Goal: Task Accomplishment & Management: Complete application form

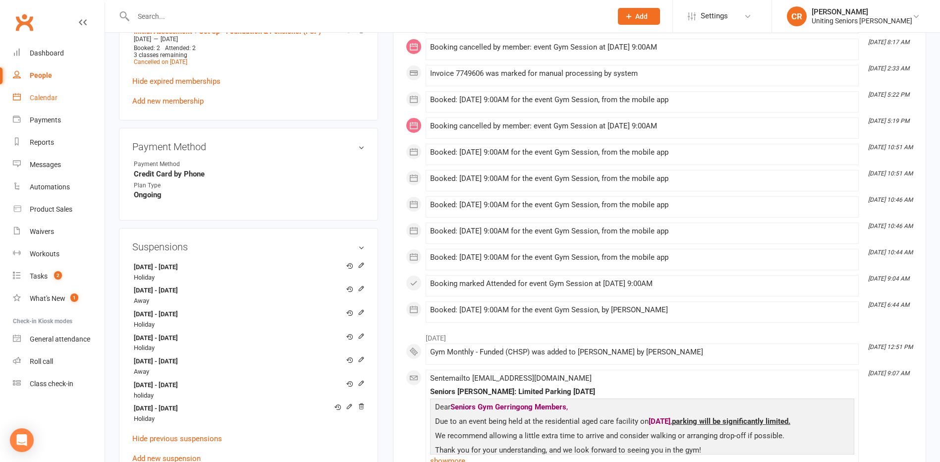
click at [49, 94] on div "Calendar" at bounding box center [44, 98] width 28 height 8
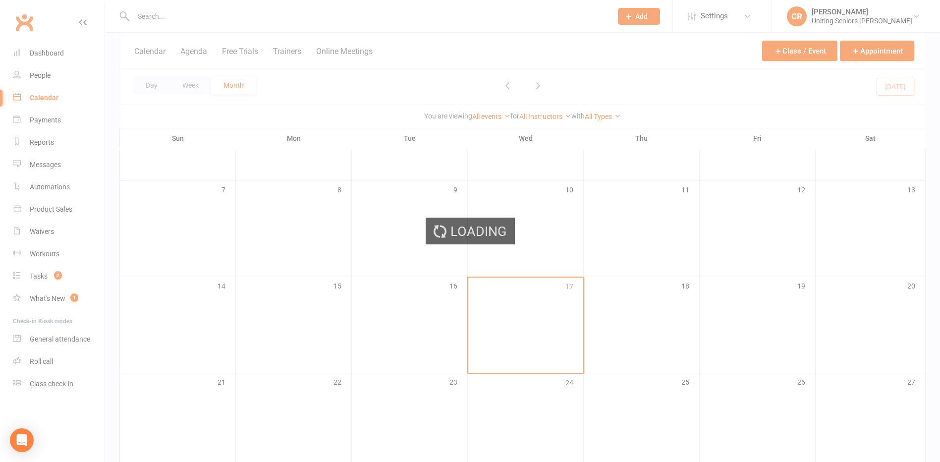
scroll to position [248, 0]
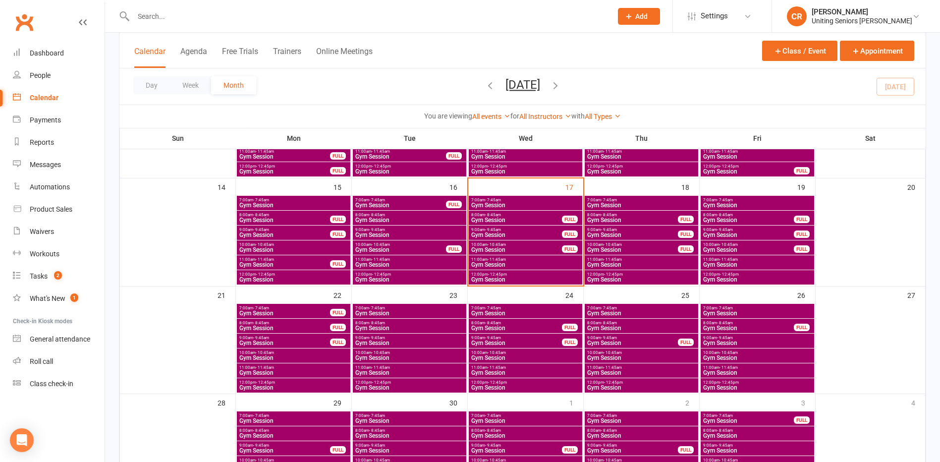
click at [498, 227] on span "- 9:45am" at bounding box center [493, 229] width 16 height 4
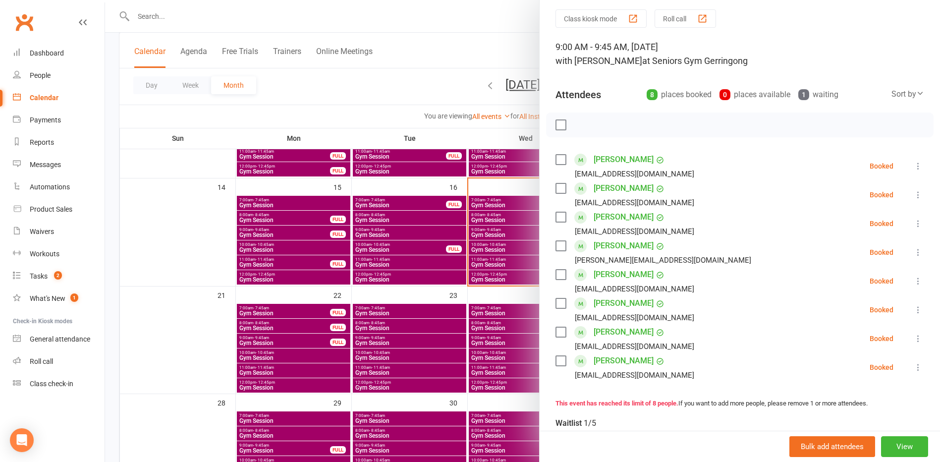
scroll to position [50, 0]
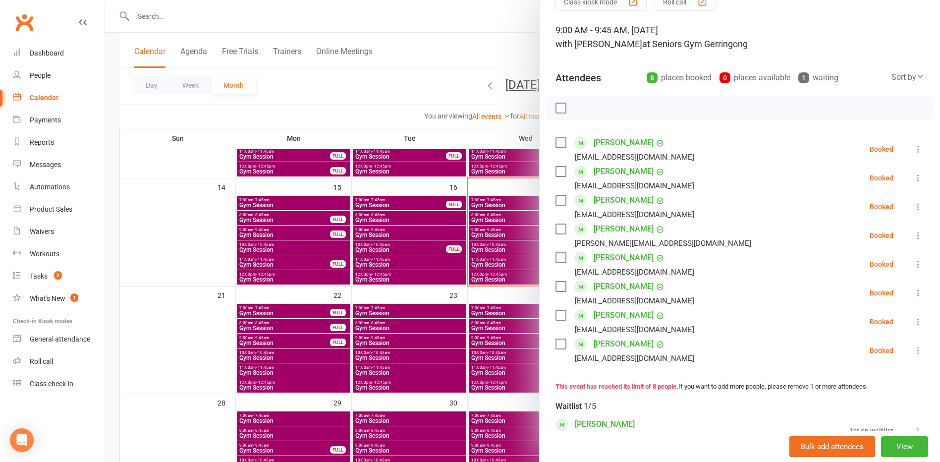
click at [485, 194] on div at bounding box center [522, 231] width 835 height 462
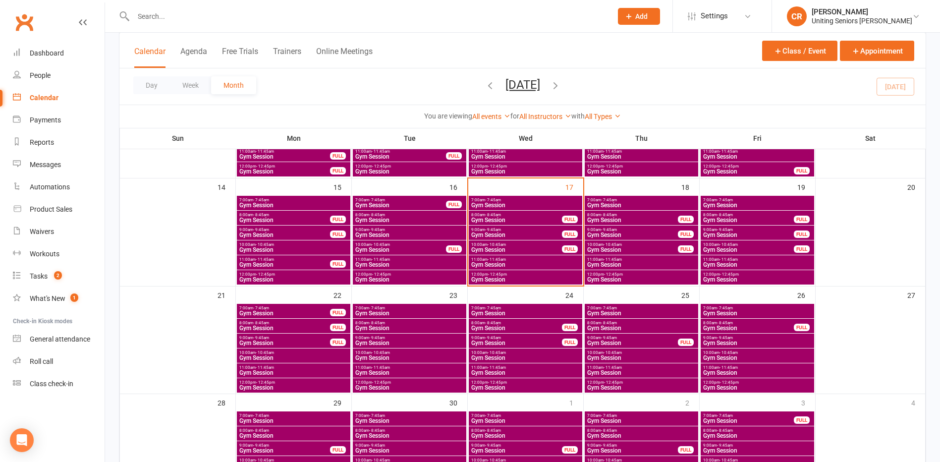
click at [485, 202] on span "Gym Session" at bounding box center [526, 205] width 110 height 6
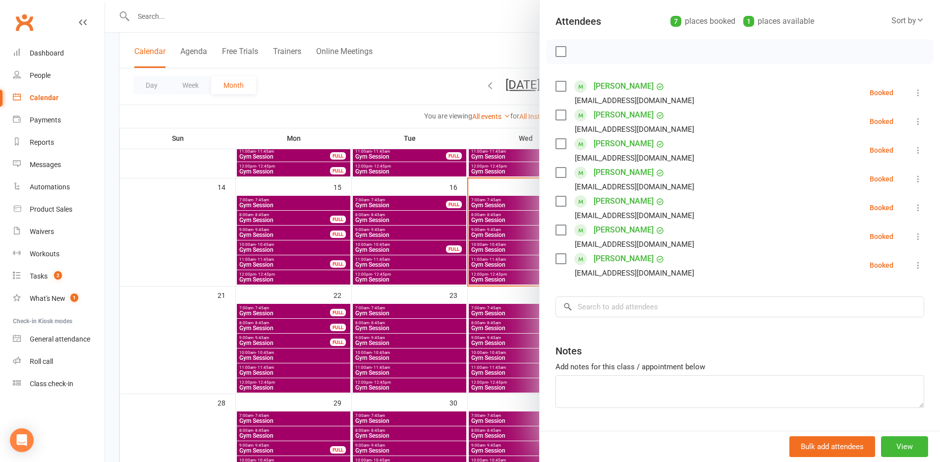
scroll to position [133, 0]
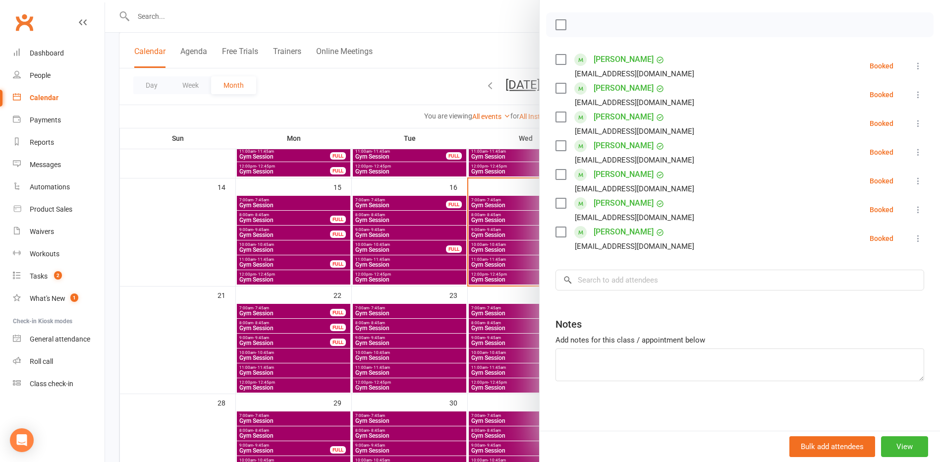
click at [551, 23] on div at bounding box center [740, 24] width 388 height 25
click at [556, 20] on label at bounding box center [561, 25] width 10 height 10
click at [579, 17] on button "button" at bounding box center [582, 24] width 17 height 17
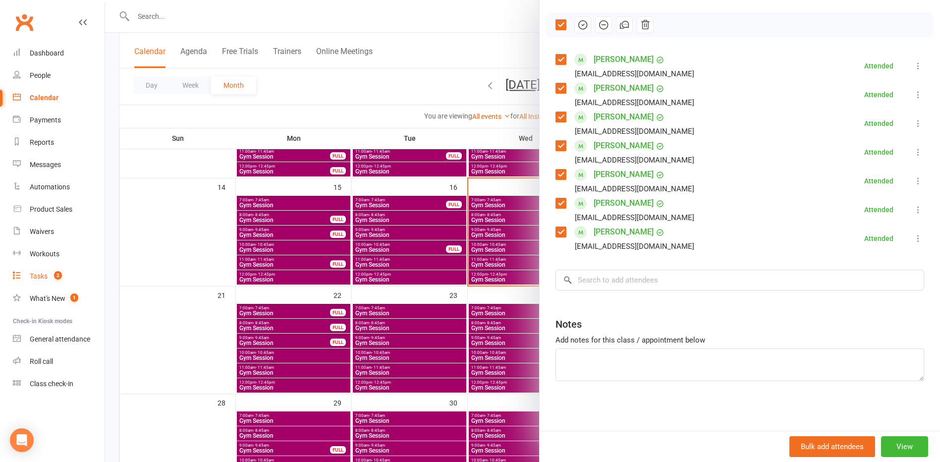
click at [67, 280] on link "Tasks 2" at bounding box center [59, 276] width 92 height 22
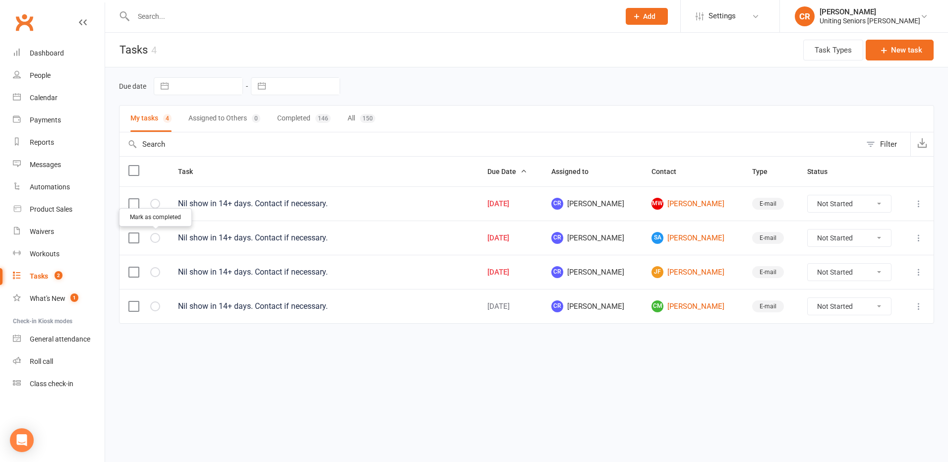
click at [0, 0] on icon "button" at bounding box center [0, 0] width 0 height 0
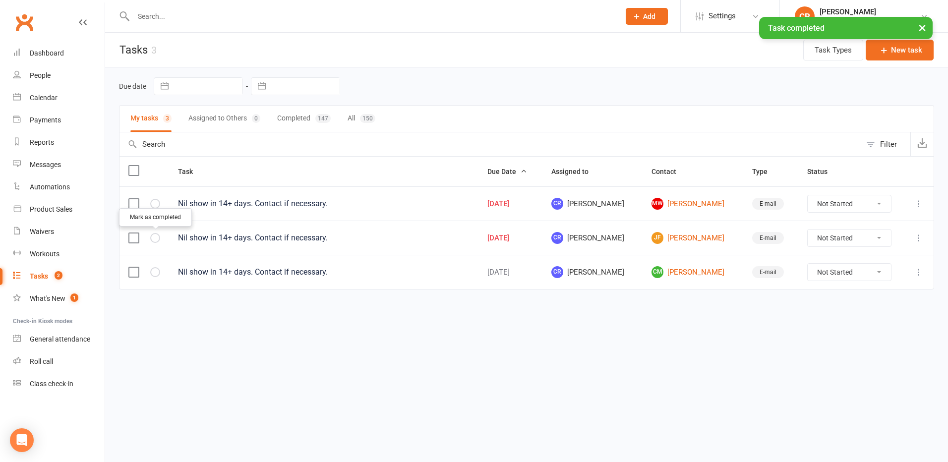
click at [159, 237] on button "button" at bounding box center [155, 238] width 10 height 10
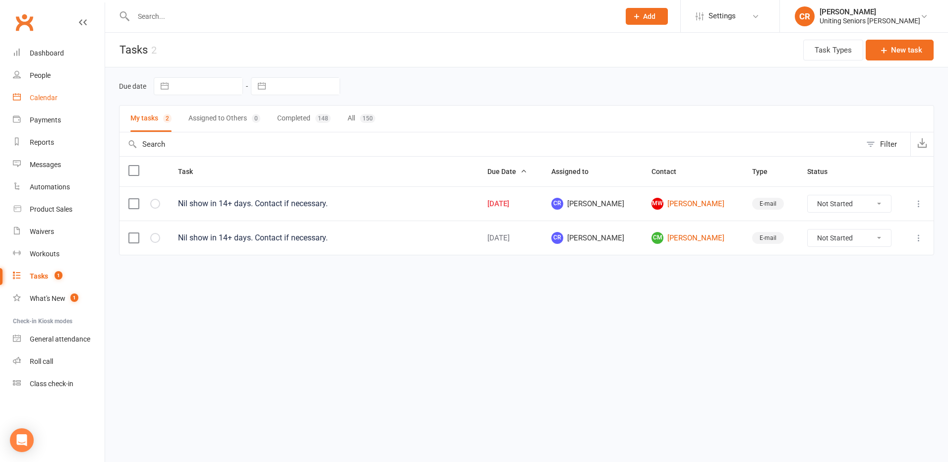
click at [53, 100] on div "Calendar" at bounding box center [44, 98] width 28 height 8
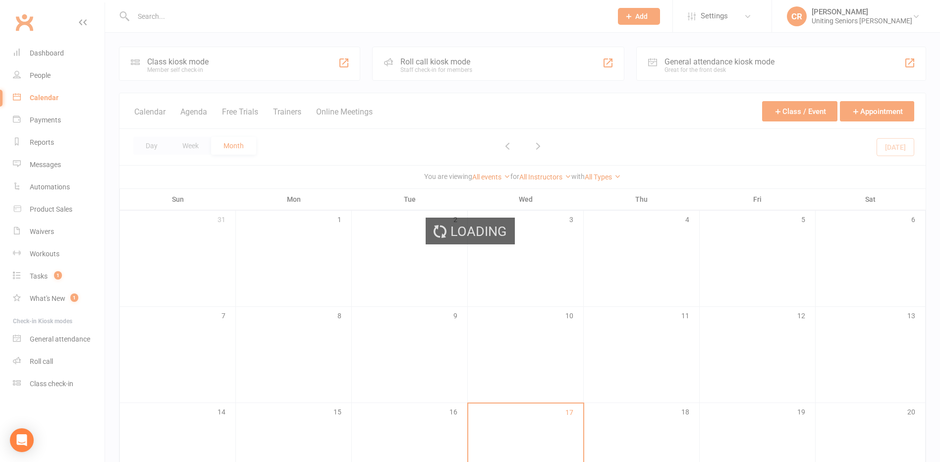
click at [216, 18] on div "Loading" at bounding box center [470, 231] width 940 height 462
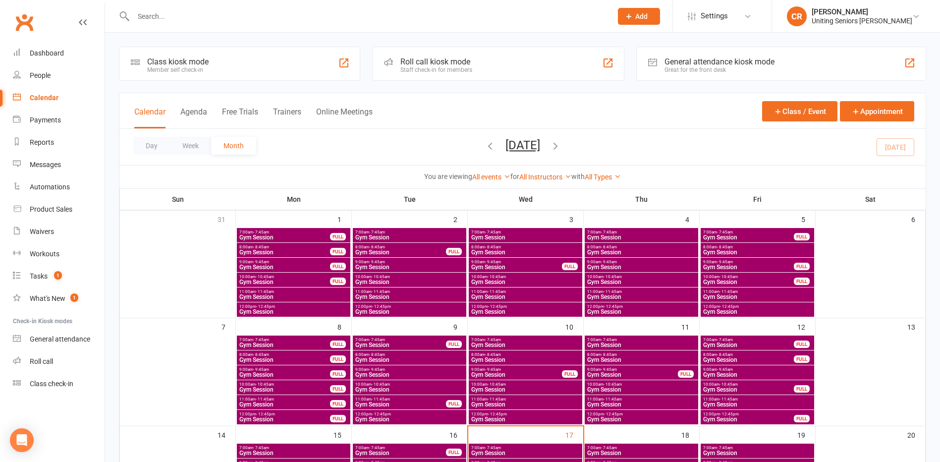
click at [216, 9] on input "text" at bounding box center [367, 16] width 475 height 14
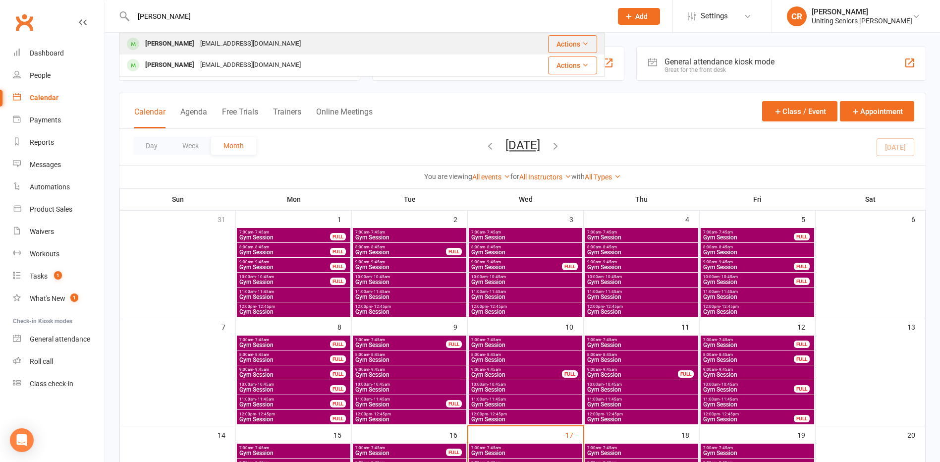
type input "mangels"
click at [205, 43] on div "ian_1@bigpond.com" at bounding box center [250, 44] width 107 height 14
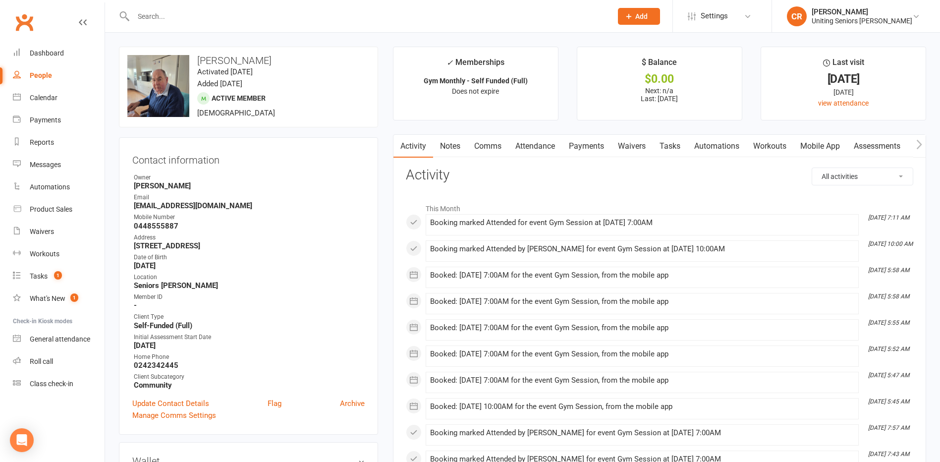
click at [547, 151] on link "Attendance" at bounding box center [535, 146] width 54 height 23
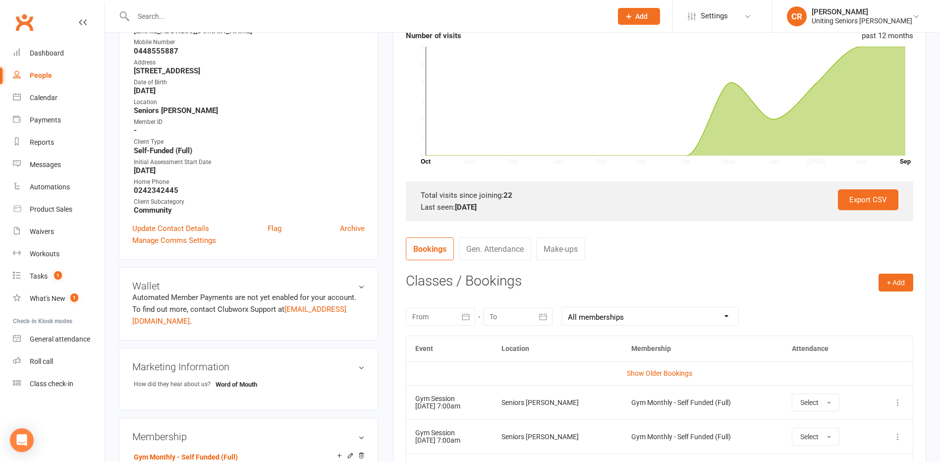
scroll to position [396, 0]
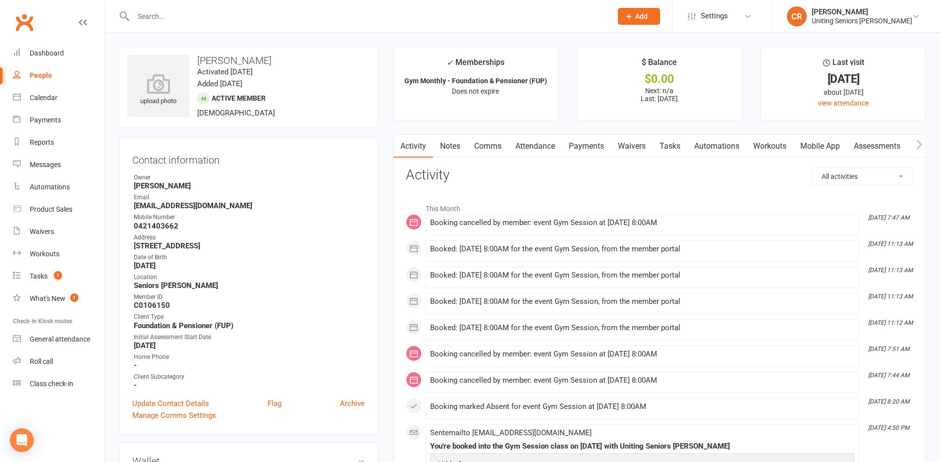
click at [520, 142] on link "Attendance" at bounding box center [535, 146] width 54 height 23
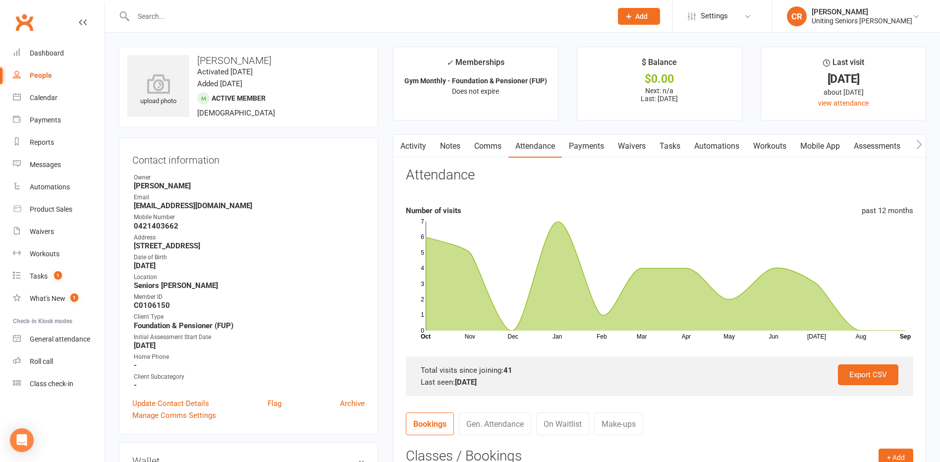
click at [421, 145] on link "Activity" at bounding box center [414, 146] width 40 height 23
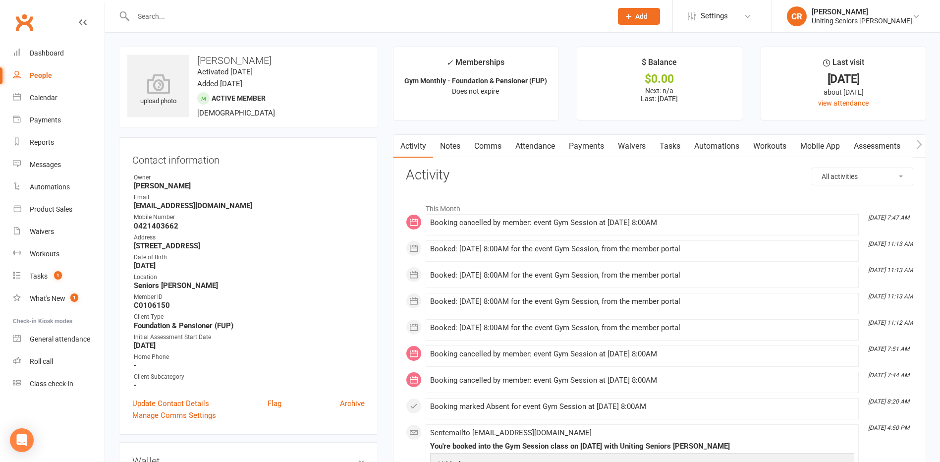
click at [644, 18] on span "Add" at bounding box center [641, 16] width 12 height 8
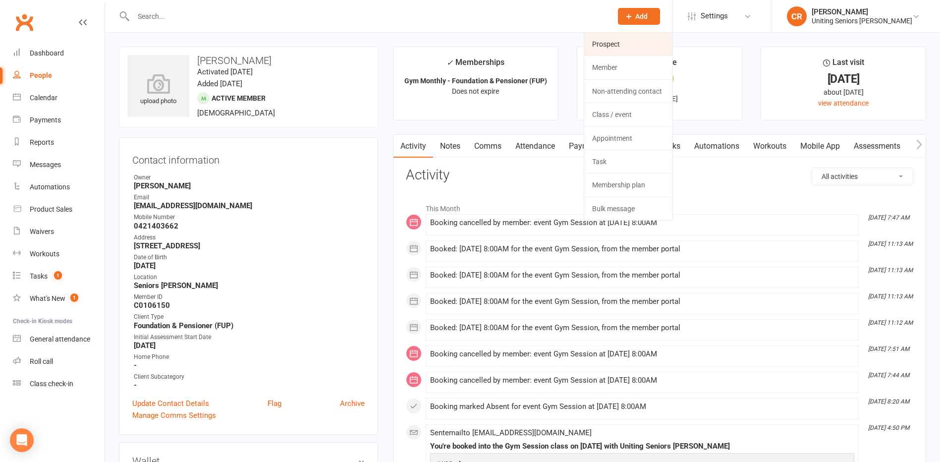
click at [658, 38] on link "Prospect" at bounding box center [628, 44] width 88 height 23
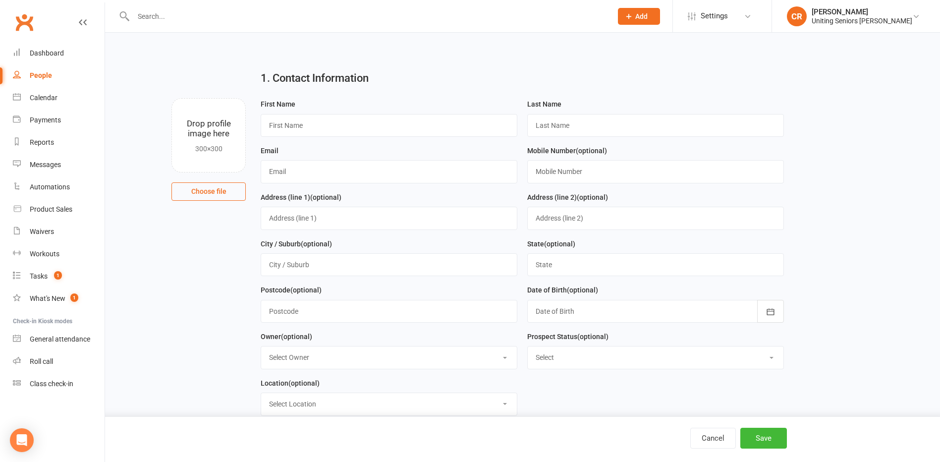
click at [342, 142] on div "First Name" at bounding box center [389, 121] width 267 height 47
click at [347, 127] on input "text" at bounding box center [389, 125] width 257 height 23
type input "Michelle"
type input "Cochrane"
click at [342, 175] on input "text" at bounding box center [389, 171] width 257 height 23
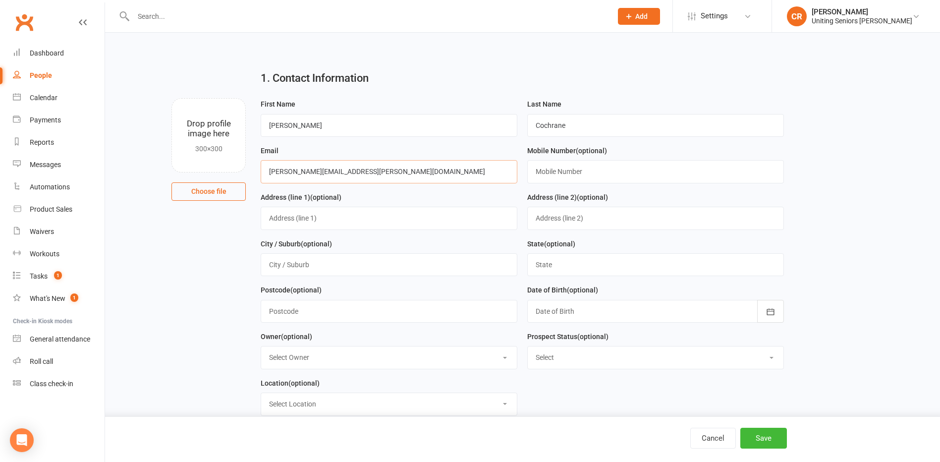
type input "michelle.szanto@hotmail.com"
click at [590, 183] on input "text" at bounding box center [655, 171] width 257 height 23
type input "0400461026"
click at [301, 225] on input "text" at bounding box center [389, 218] width 257 height 23
type input "14 Carinya Way"
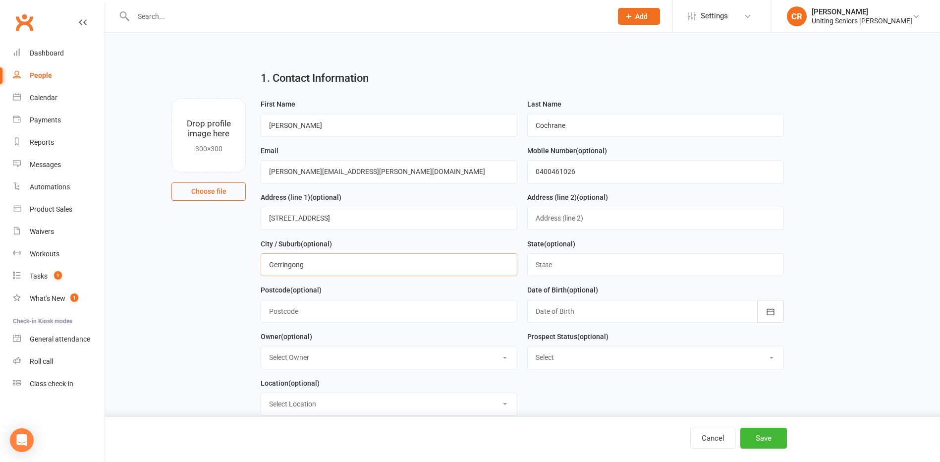
type input "Gerringong"
type input "NSW"
type input "2534"
click at [784, 316] on button "button" at bounding box center [770, 311] width 27 height 23
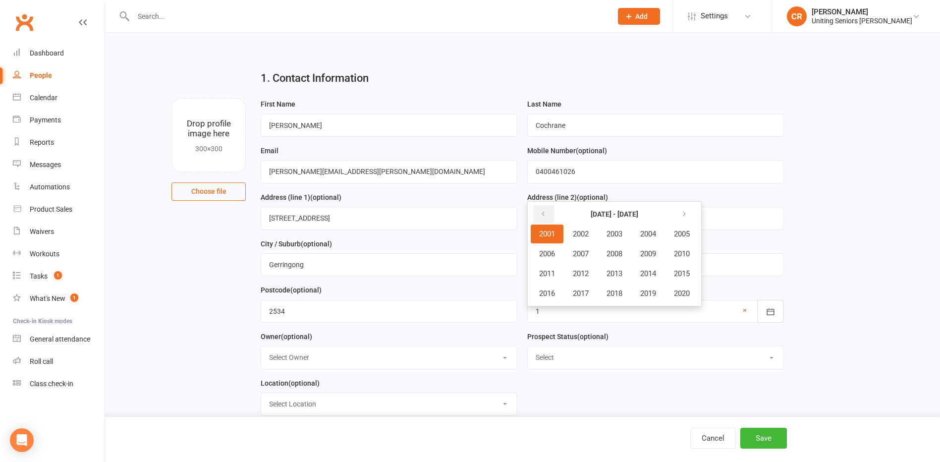
click at [550, 212] on button "button" at bounding box center [543, 214] width 21 height 18
click at [547, 298] on span "1956" at bounding box center [547, 293] width 16 height 9
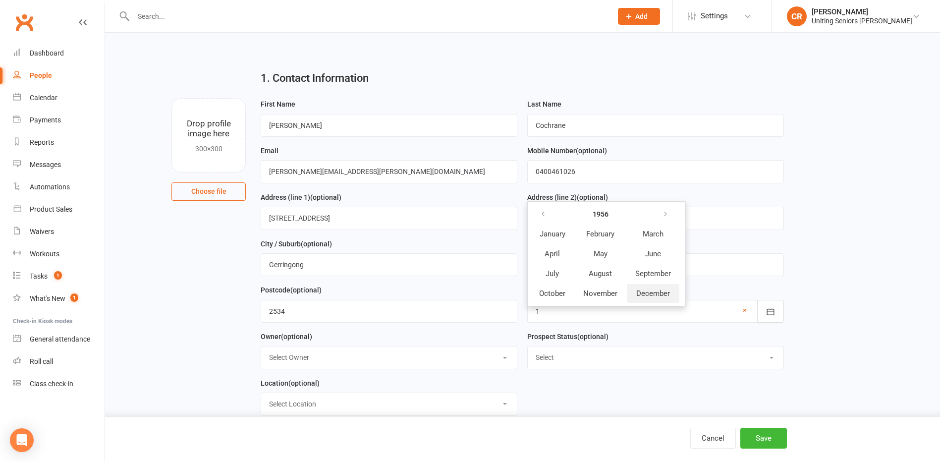
click at [648, 293] on span "December" at bounding box center [653, 293] width 34 height 9
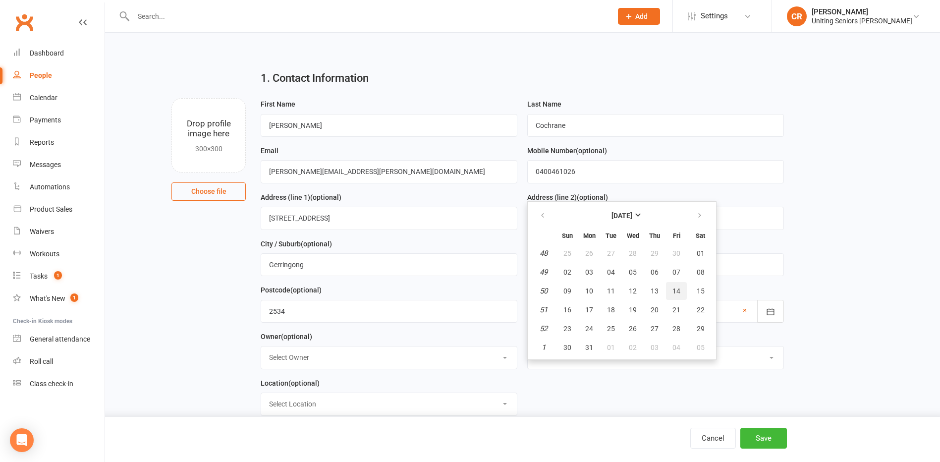
click at [673, 292] on span "14" at bounding box center [677, 291] width 8 height 8
type input "14 Dec 1956"
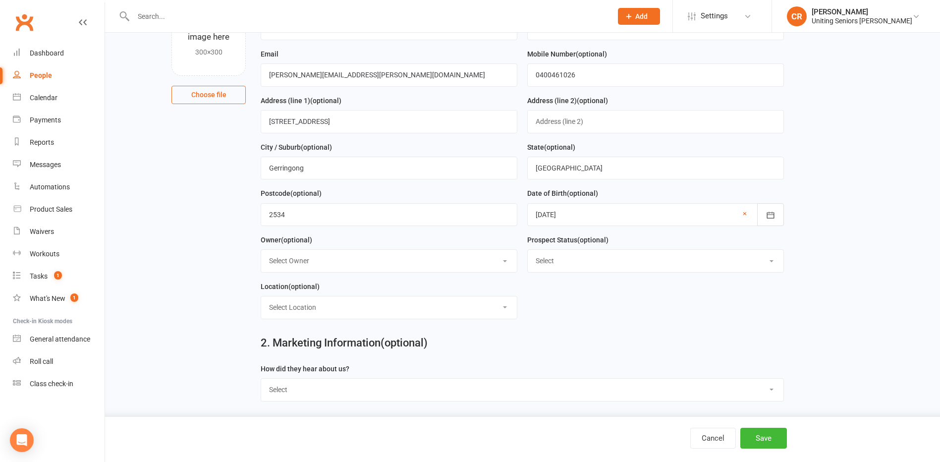
scroll to position [99, 0]
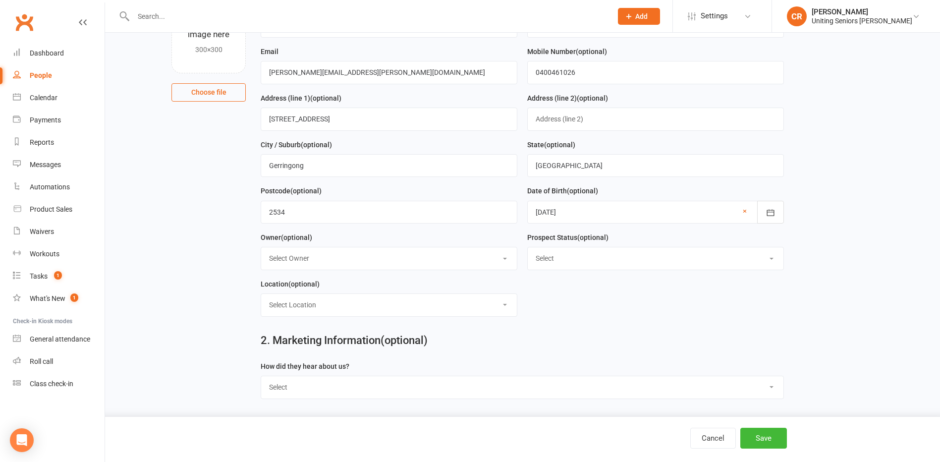
click at [274, 256] on select "Select Owner Elly Williams Irene Barratt Caitlyn Russell Jess Hopkins Gerringon…" at bounding box center [389, 258] width 256 height 22
select select "2"
click at [261, 250] on select "Select Owner Elly Williams Irene Barratt Caitlyn Russell Jess Hopkins Gerringon…" at bounding box center [389, 258] width 256 height 22
click at [555, 263] on select "Select Initial Contact Follow-up Call Follow-up Email Almost Ready Not Ready No…" at bounding box center [656, 258] width 256 height 22
select select "Almost Ready"
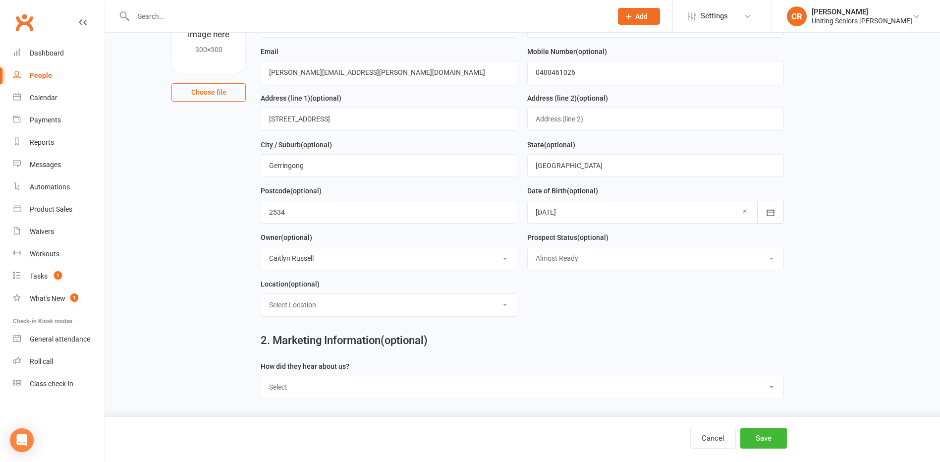
click at [528, 250] on select "Select Initial Contact Follow-up Call Follow-up Email Almost Ready Not Ready No…" at bounding box center [656, 258] width 256 height 22
click at [313, 316] on select "Select Location Seniors Gym Gerringong" at bounding box center [389, 305] width 256 height 22
select select "0"
click at [261, 297] on select "Select Location Seniors Gym Gerringong" at bounding box center [389, 305] width 256 height 22
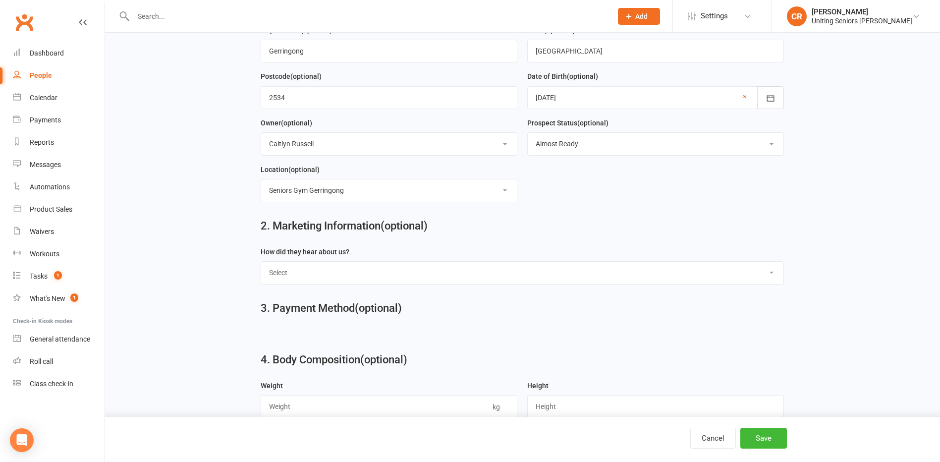
scroll to position [248, 0]
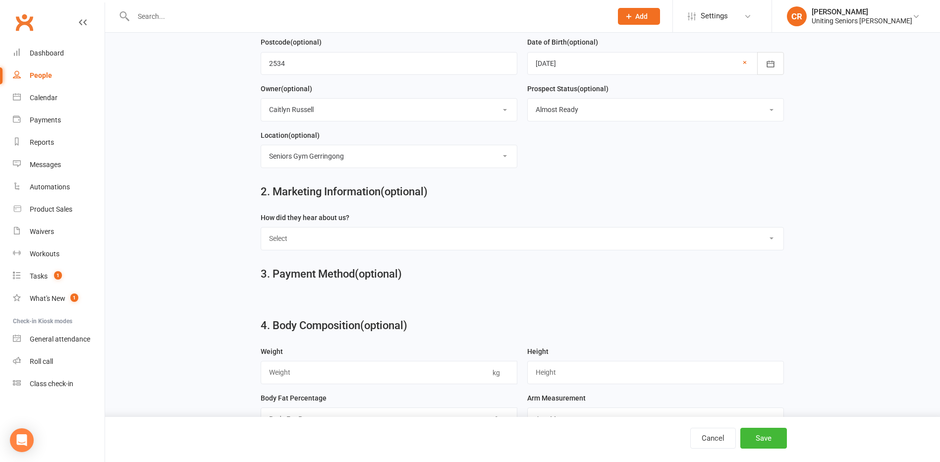
click at [321, 239] on select "Select Word of Mouth GP Hospital / Allied Health Google Social Media Independan…" at bounding box center [522, 238] width 522 height 22
select select "Word of Mouth"
click at [261, 231] on select "Select Word of Mouth GP Hospital / Allied Health Google Social Media Independan…" at bounding box center [522, 238] width 522 height 22
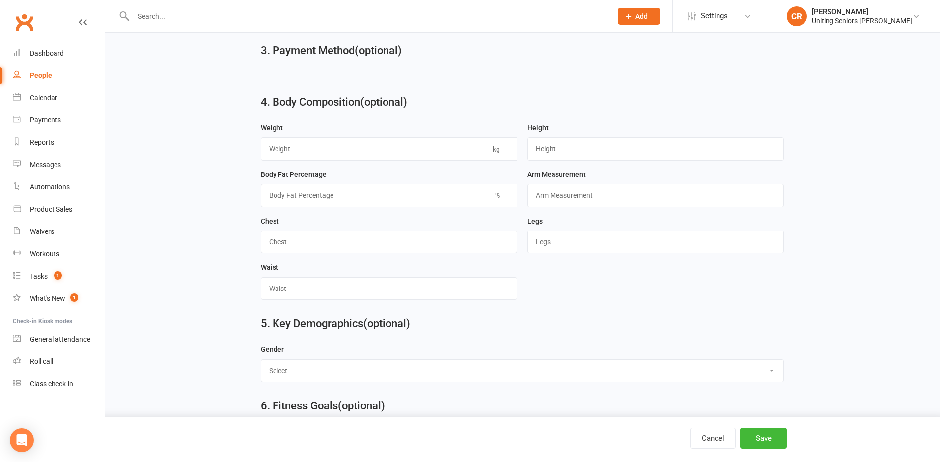
scroll to position [644, 0]
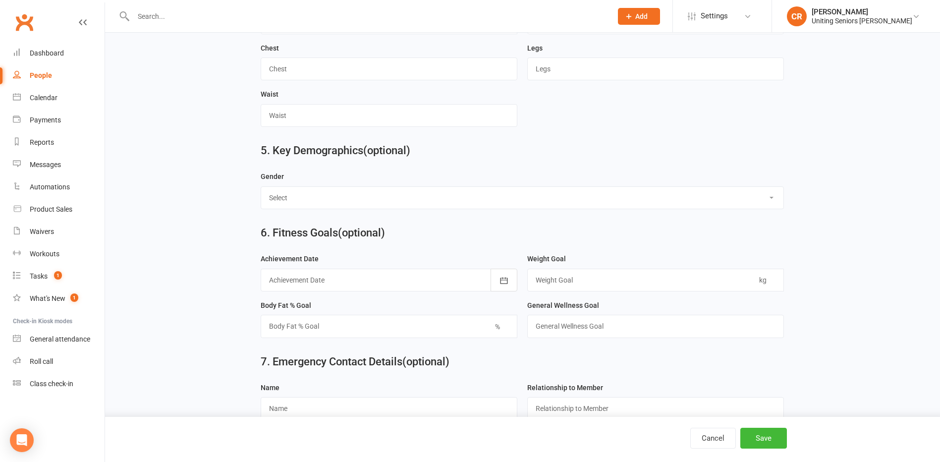
click at [290, 200] on select "Select Male Female" at bounding box center [522, 198] width 522 height 22
select select "Female"
click at [261, 193] on select "Select Male Female" at bounding box center [522, 198] width 522 height 22
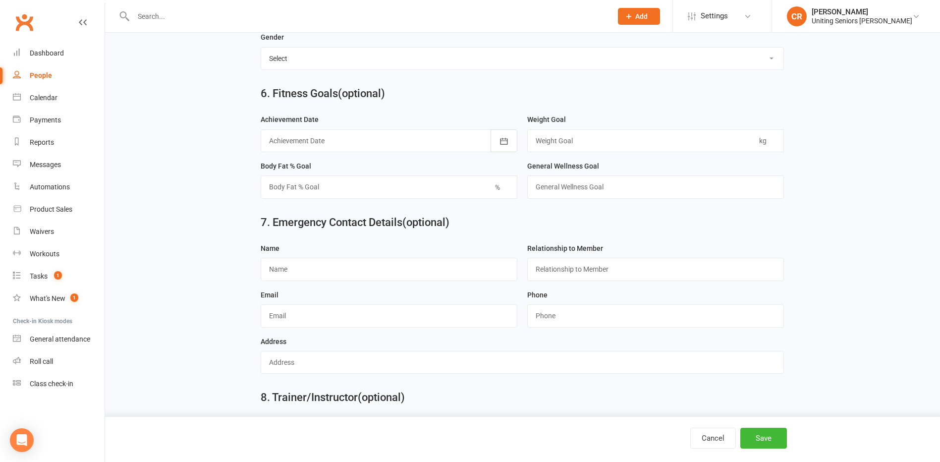
scroll to position [793, 0]
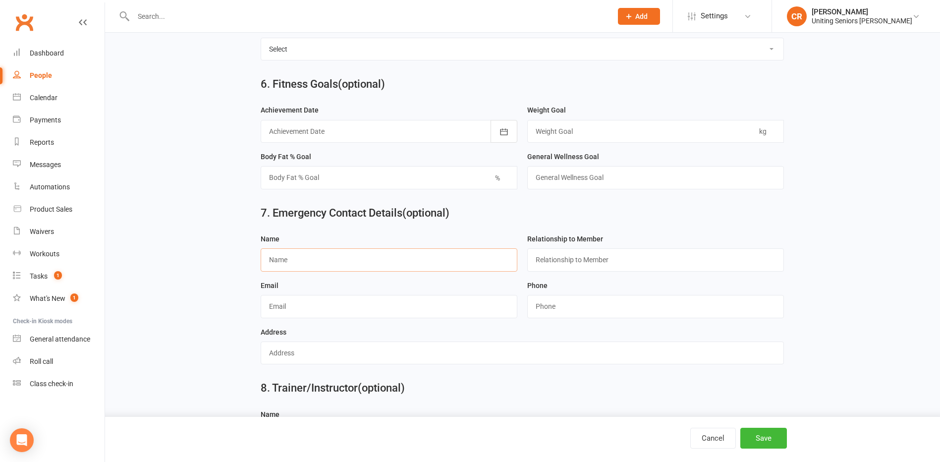
click at [296, 271] on input "text" at bounding box center [389, 259] width 257 height 23
type input "Andrew Cochrane"
type input "J"
click at [296, 313] on input "text" at bounding box center [389, 306] width 257 height 23
click at [602, 271] on input "Hus" at bounding box center [655, 259] width 257 height 23
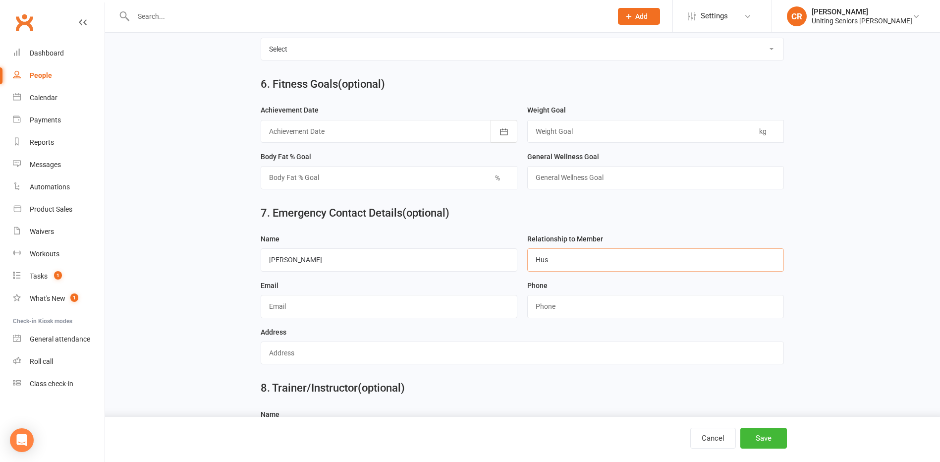
type input "Husband/Partner"
click at [581, 305] on input "string" at bounding box center [655, 306] width 257 height 23
type input "0422640713"
click at [551, 342] on div "Address" at bounding box center [522, 345] width 523 height 39
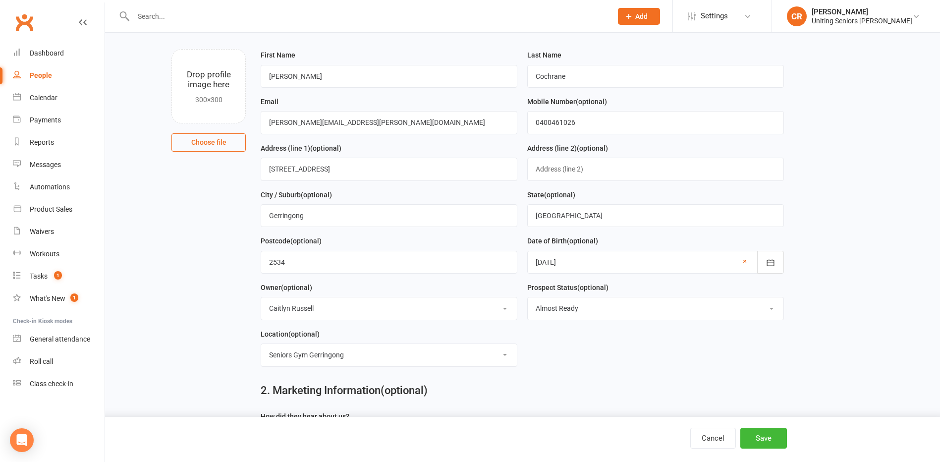
scroll to position [107, 0]
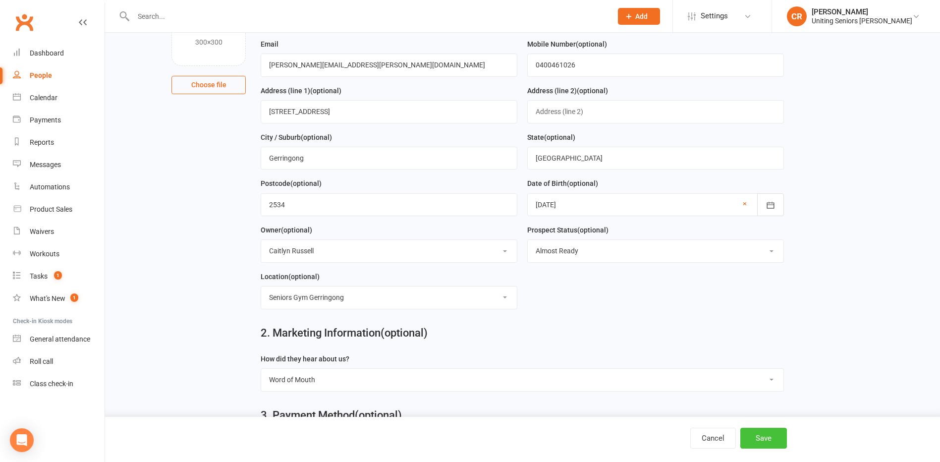
click at [771, 439] on button "Save" at bounding box center [763, 438] width 47 height 21
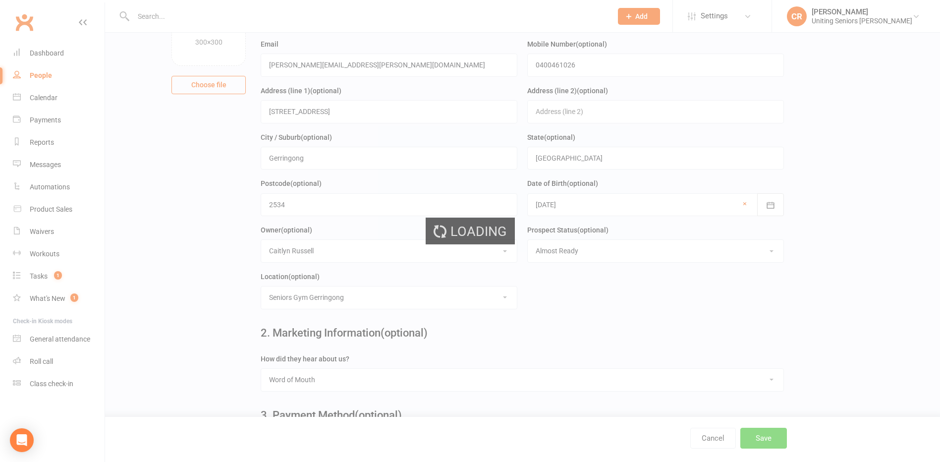
scroll to position [0, 0]
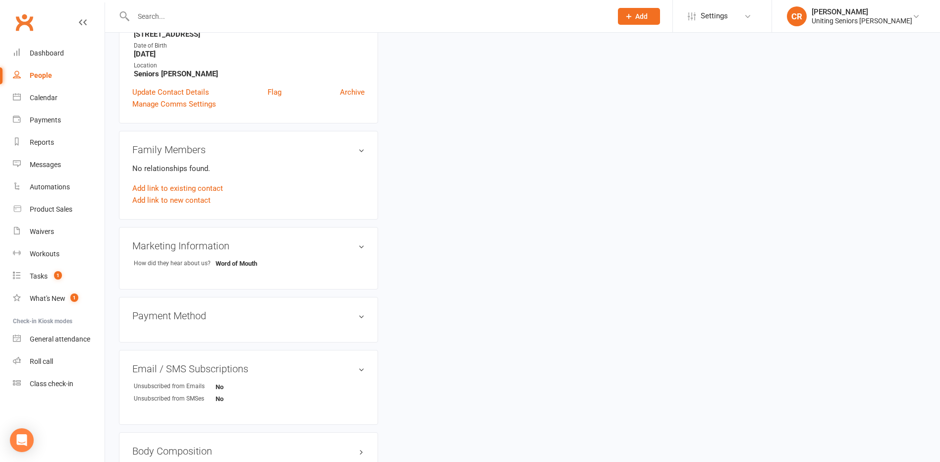
scroll to position [347, 0]
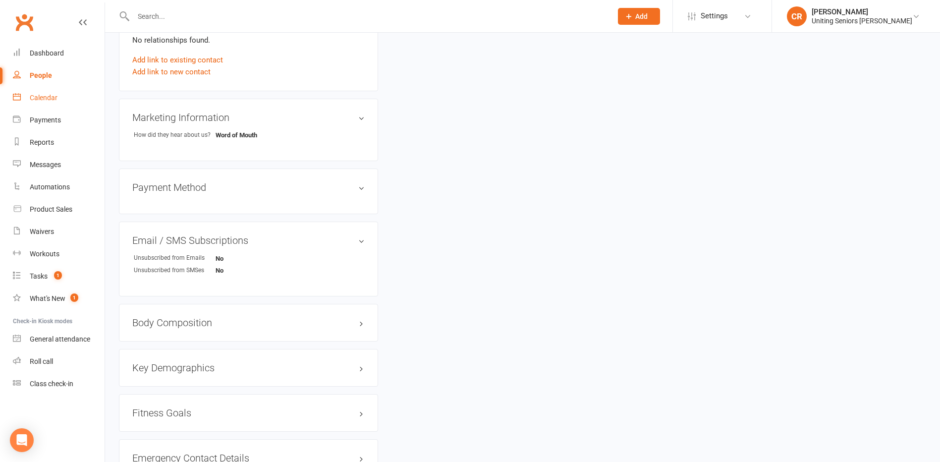
drag, startPoint x: 35, startPoint y: 101, endPoint x: 40, endPoint y: 100, distance: 5.1
click at [35, 101] on div "Calendar" at bounding box center [44, 98] width 28 height 8
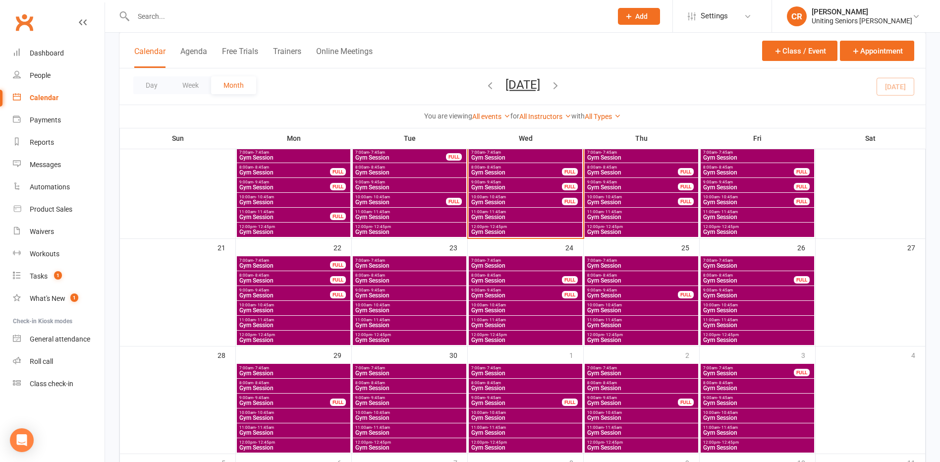
scroll to position [297, 0]
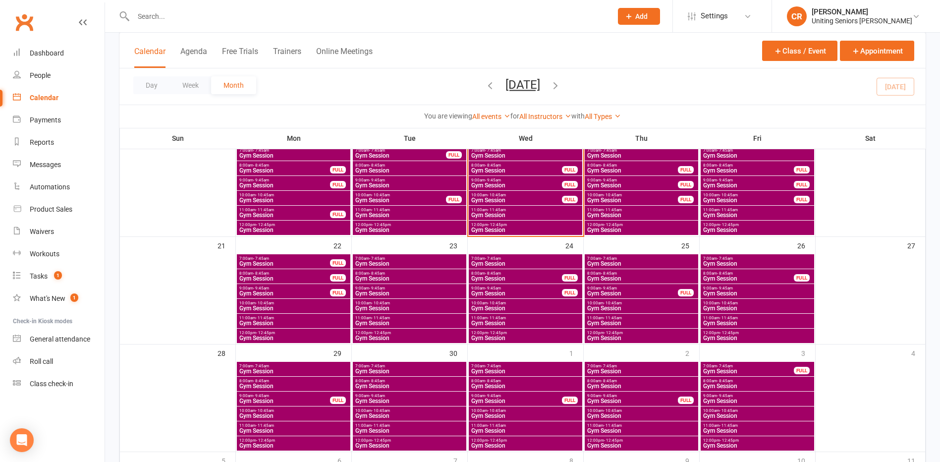
click at [534, 166] on span "8:00am - 8:45am" at bounding box center [517, 165] width 92 height 4
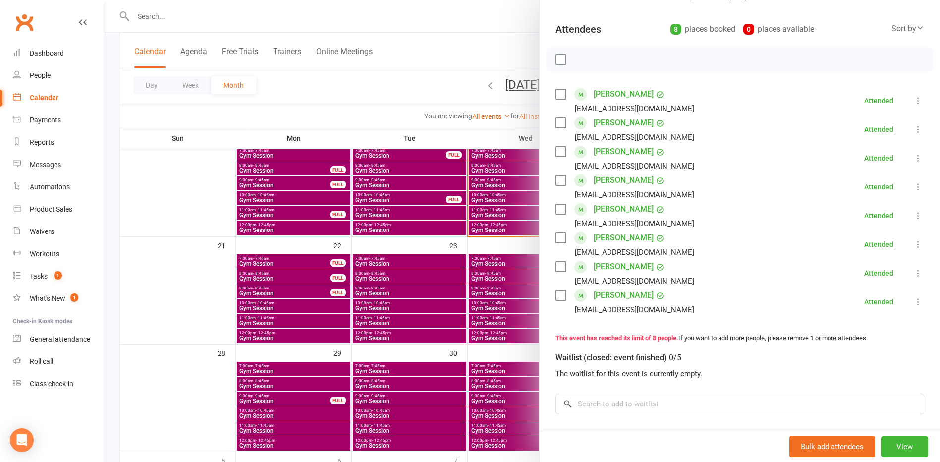
scroll to position [99, 0]
click at [345, 82] on div at bounding box center [522, 231] width 835 height 462
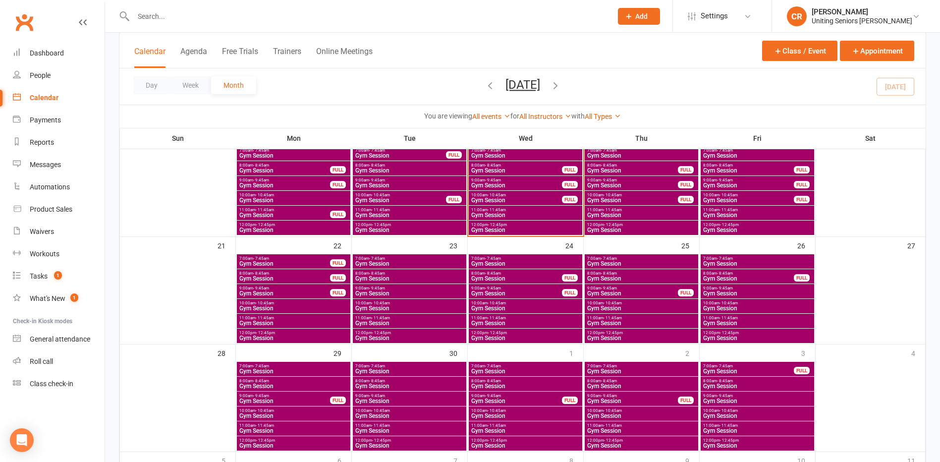
click at [624, 276] on span "Gym Session" at bounding box center [642, 279] width 110 height 6
